Goal: Transaction & Acquisition: Book appointment/travel/reservation

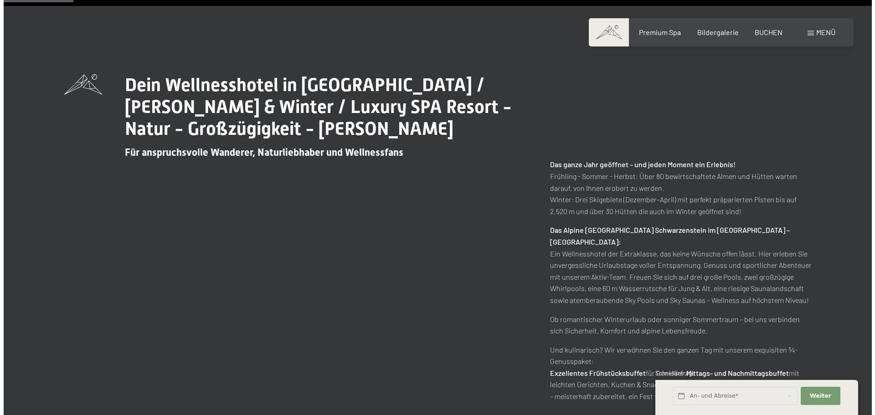
scroll to position [410, 0]
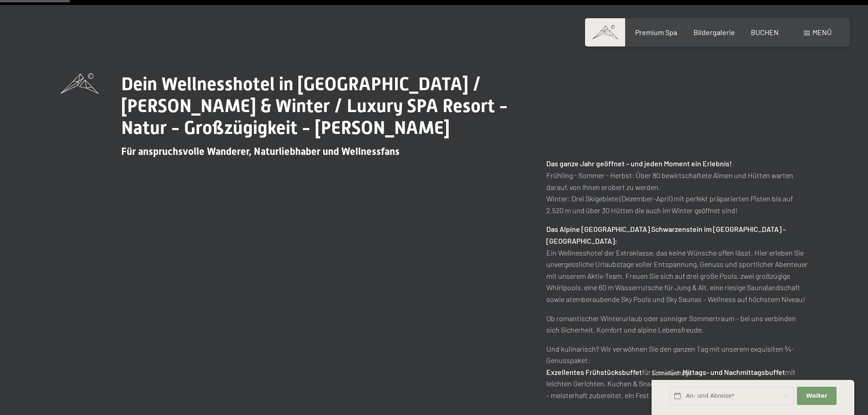
click at [806, 31] on div "Menü" at bounding box center [818, 32] width 28 height 10
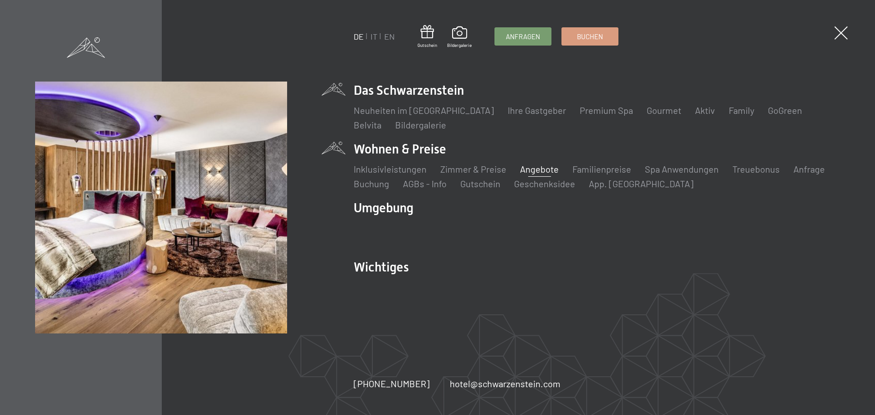
click at [541, 166] on link "Angebote" at bounding box center [539, 169] width 39 height 11
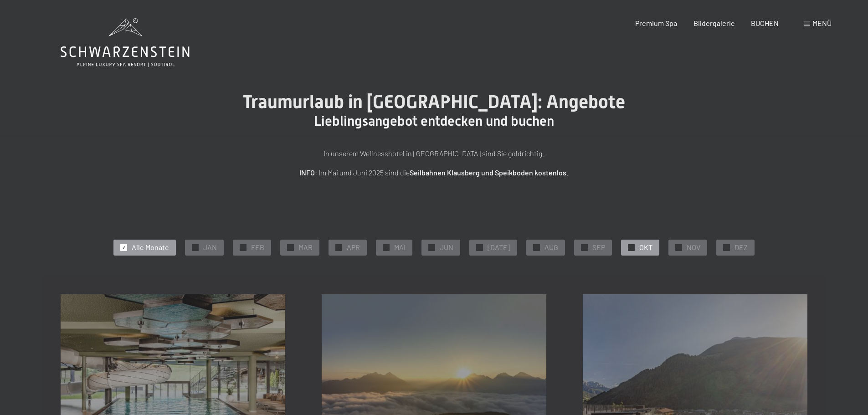
click at [621, 247] on div "✓ OKT" at bounding box center [640, 247] width 38 height 15
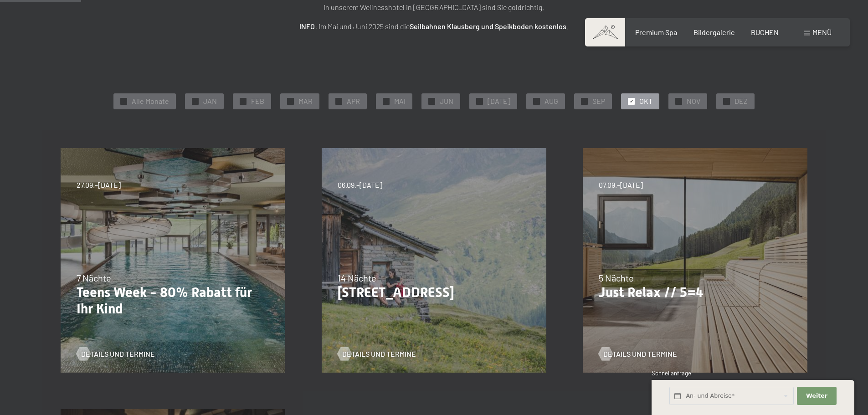
scroll to position [91, 0]
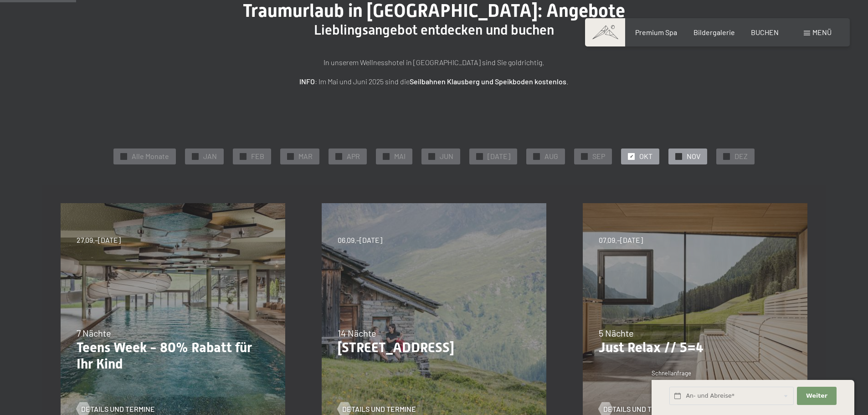
click at [677, 157] on span "✓" at bounding box center [679, 156] width 4 height 6
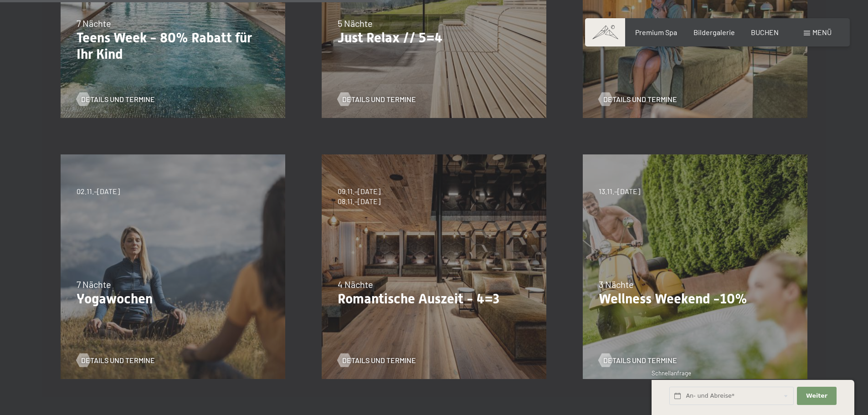
scroll to position [456, 0]
